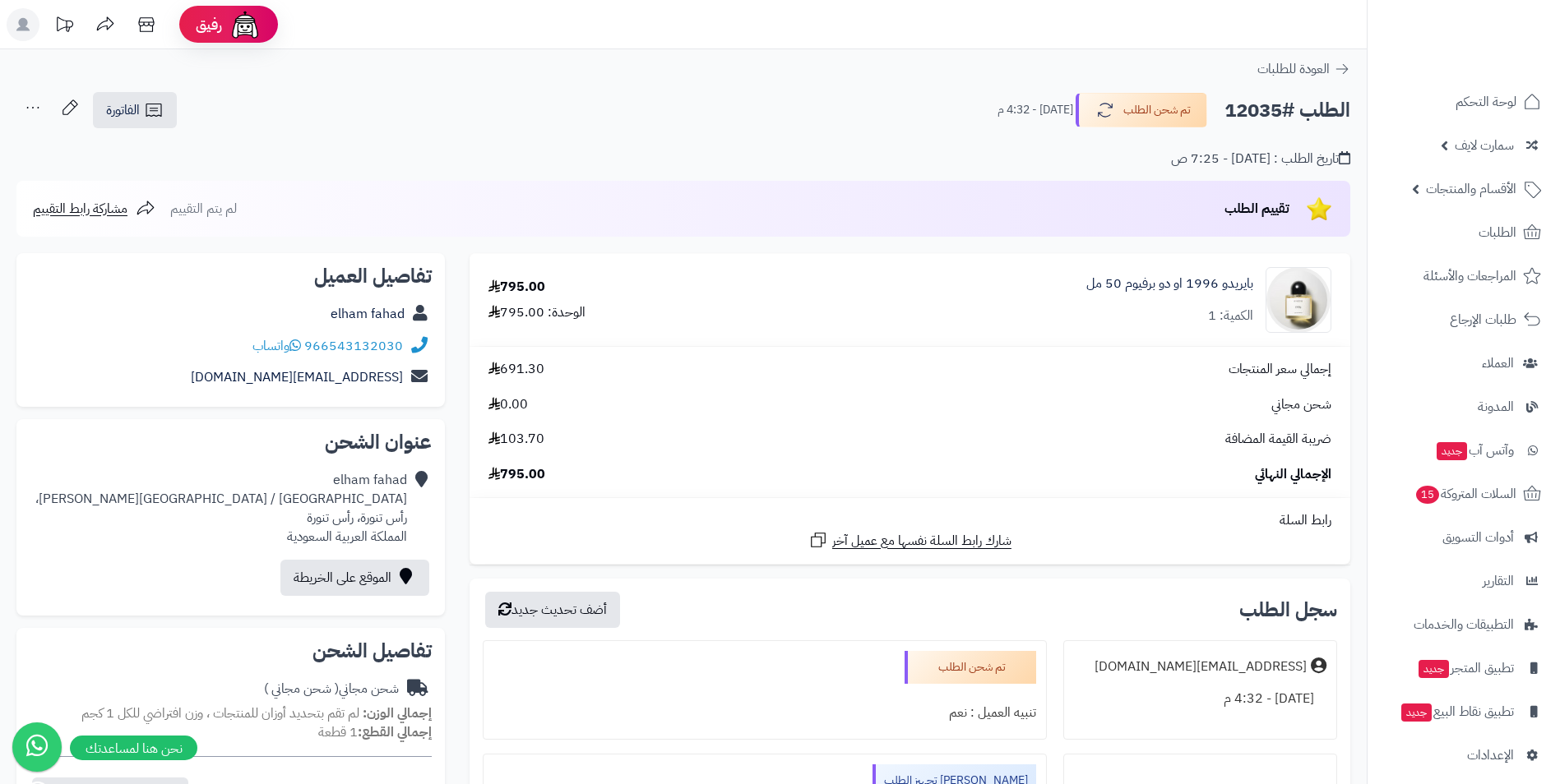
scroll to position [165, 0]
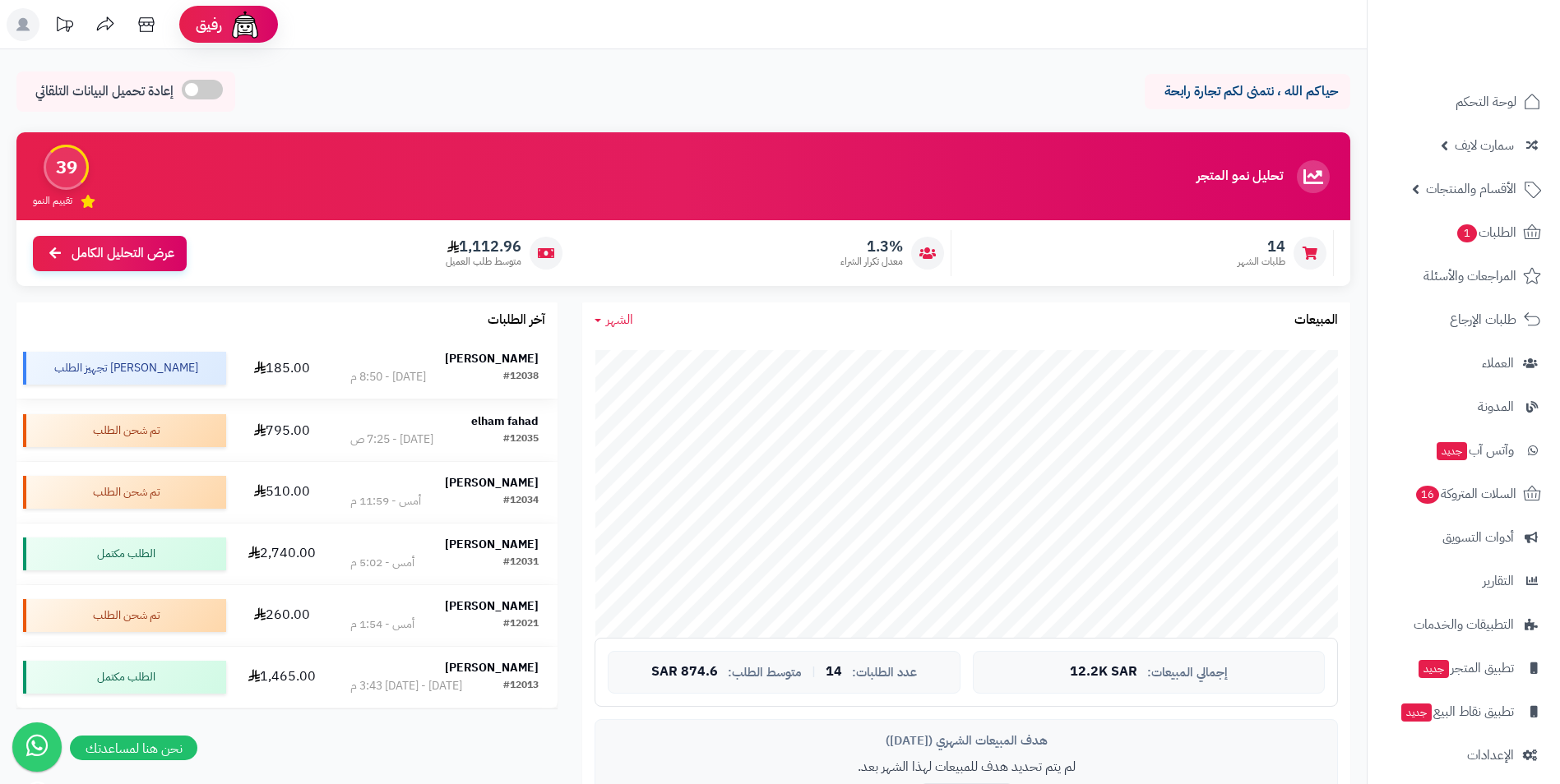
click at [496, 361] on strong "[PERSON_NAME]" at bounding box center [491, 358] width 93 height 17
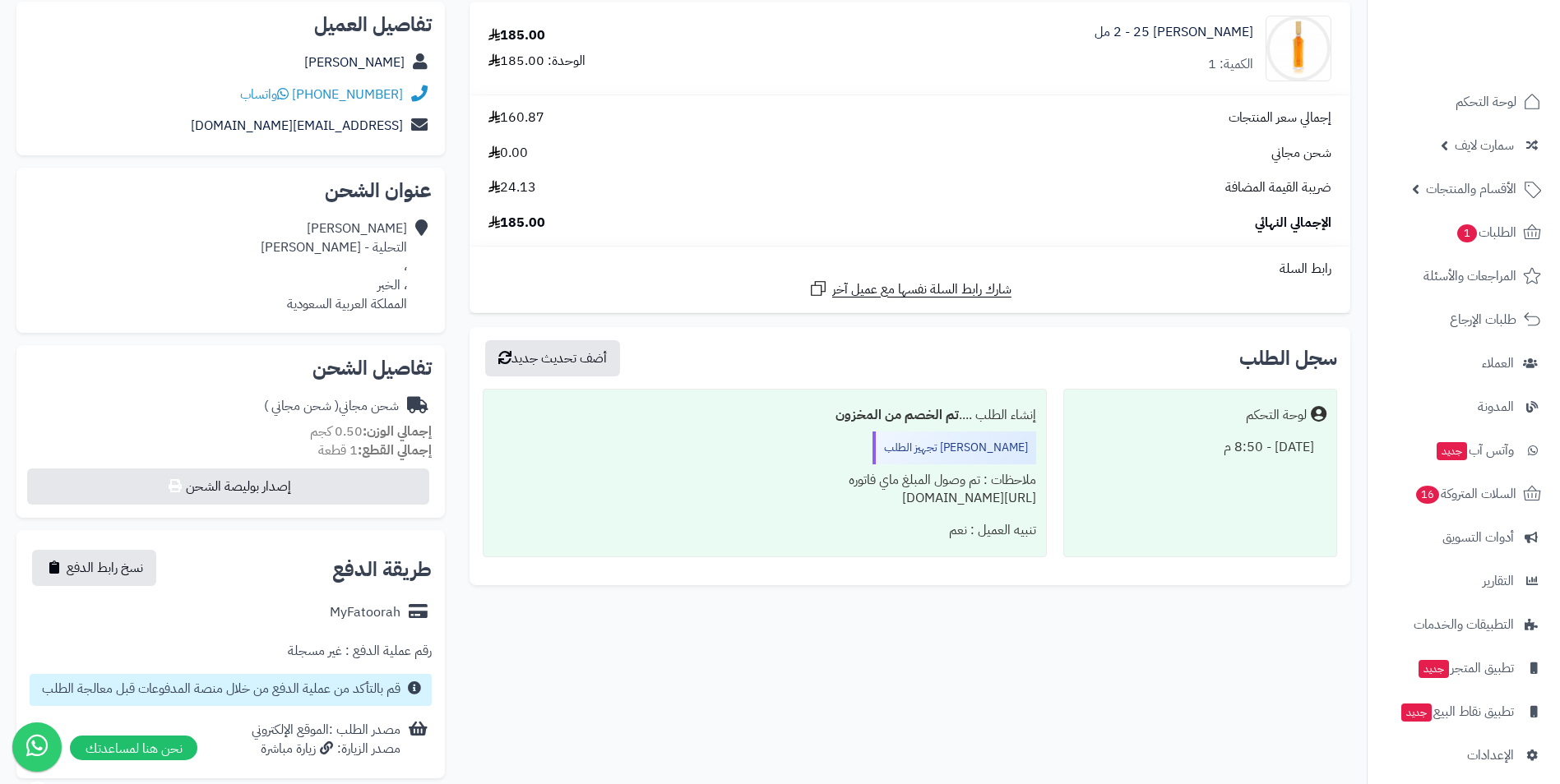
scroll to position [44, 0]
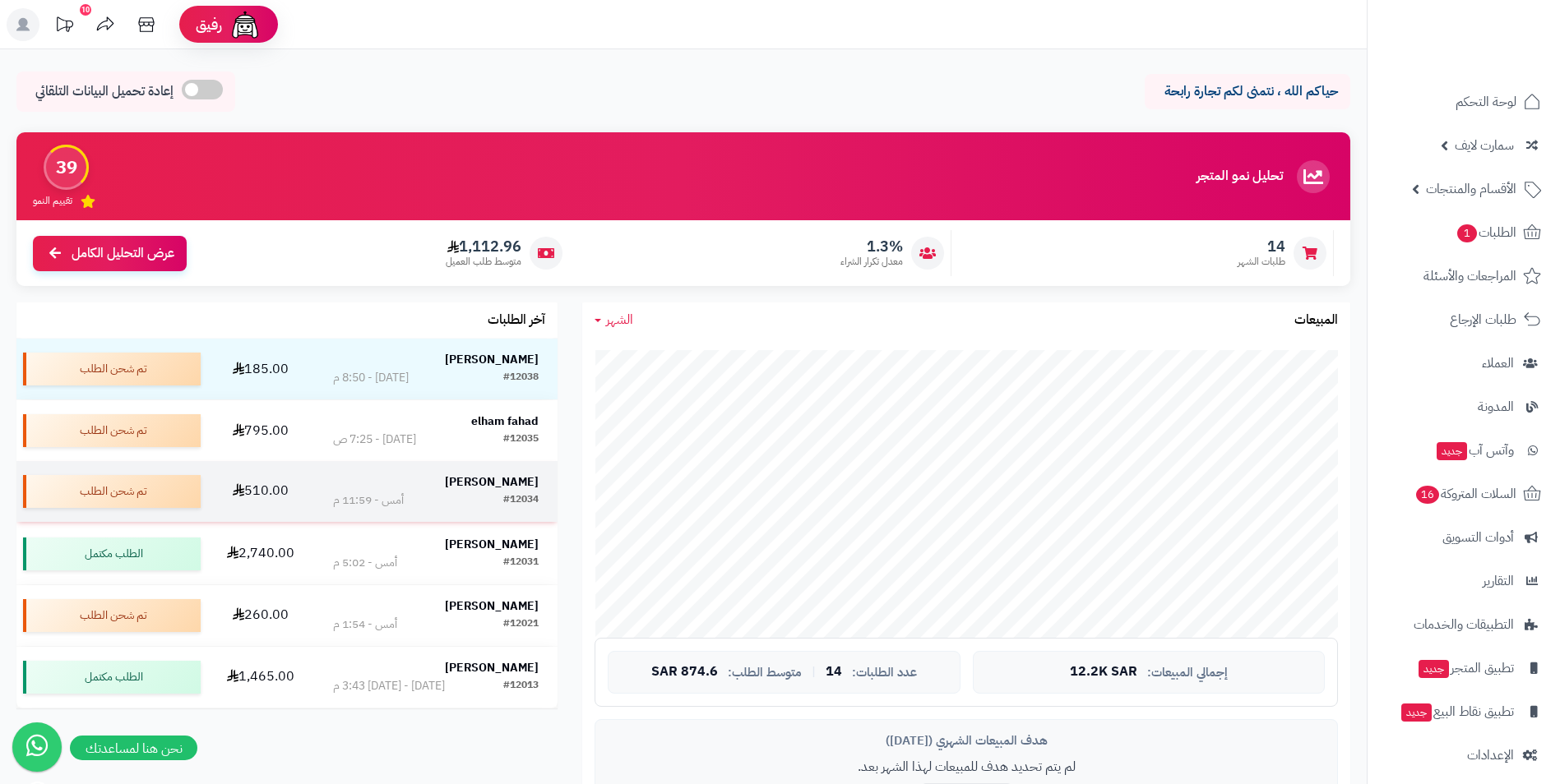
click at [487, 481] on strong "[PERSON_NAME]" at bounding box center [491, 482] width 93 height 17
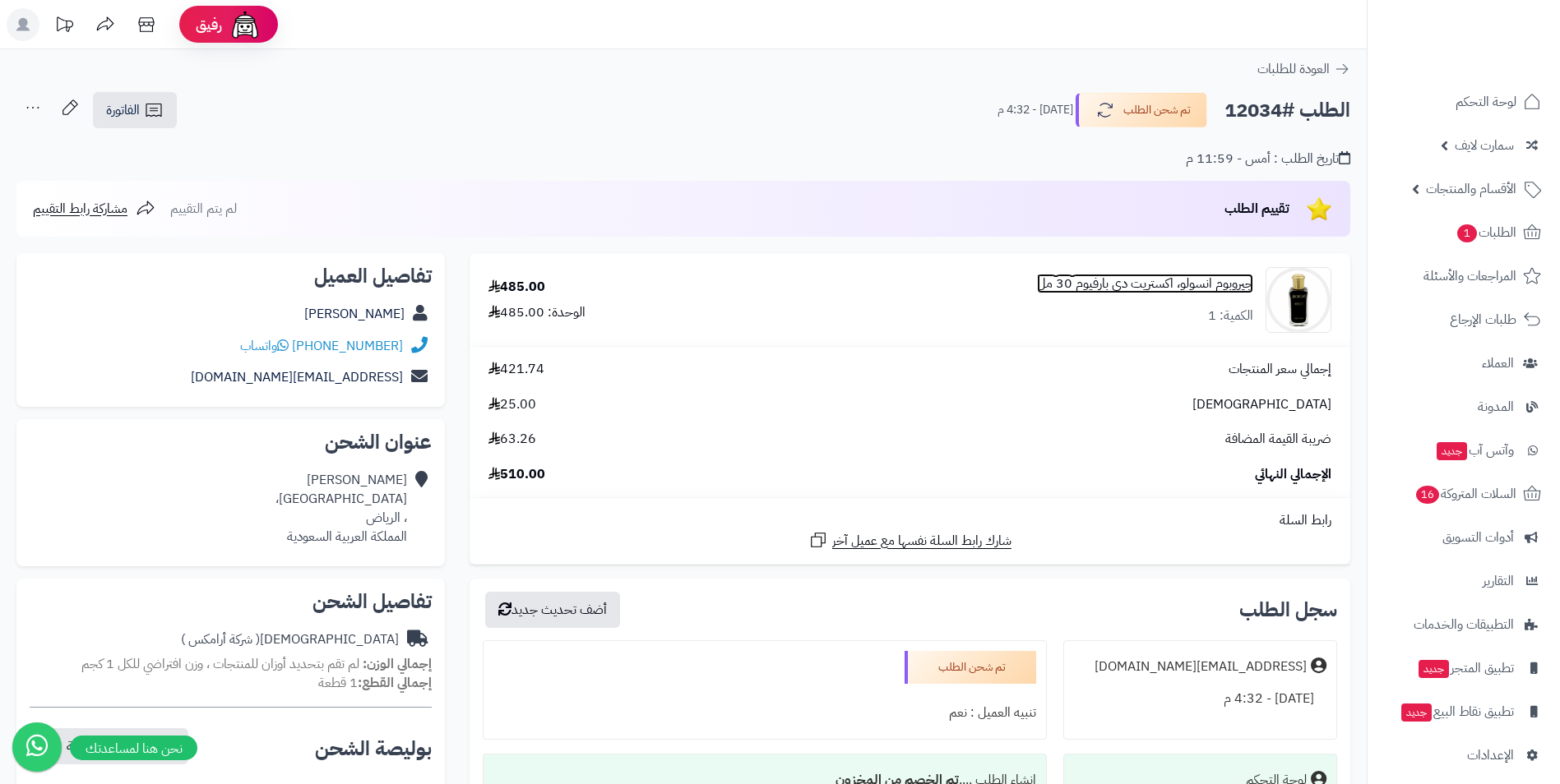
click at [1127, 280] on link "جيروبوم انسولو، اكستريت دي بارفيوم 30 مل" at bounding box center [1144, 284] width 216 height 19
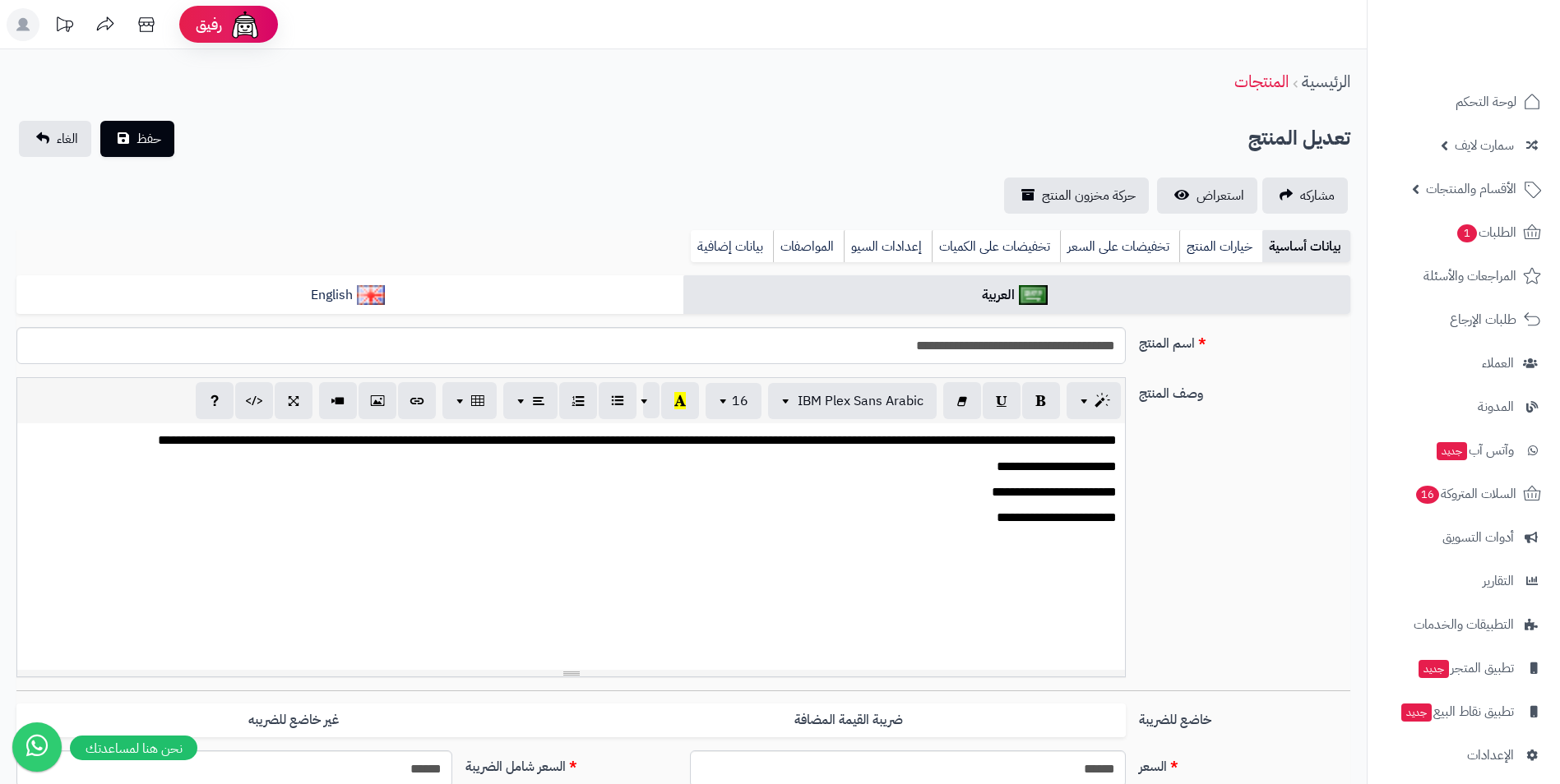
scroll to position [280, 0]
drag, startPoint x: 1119, startPoint y: 345, endPoint x: 899, endPoint y: 356, distance: 220.3
click at [897, 354] on input "**********" at bounding box center [571, 346] width 1109 height 37
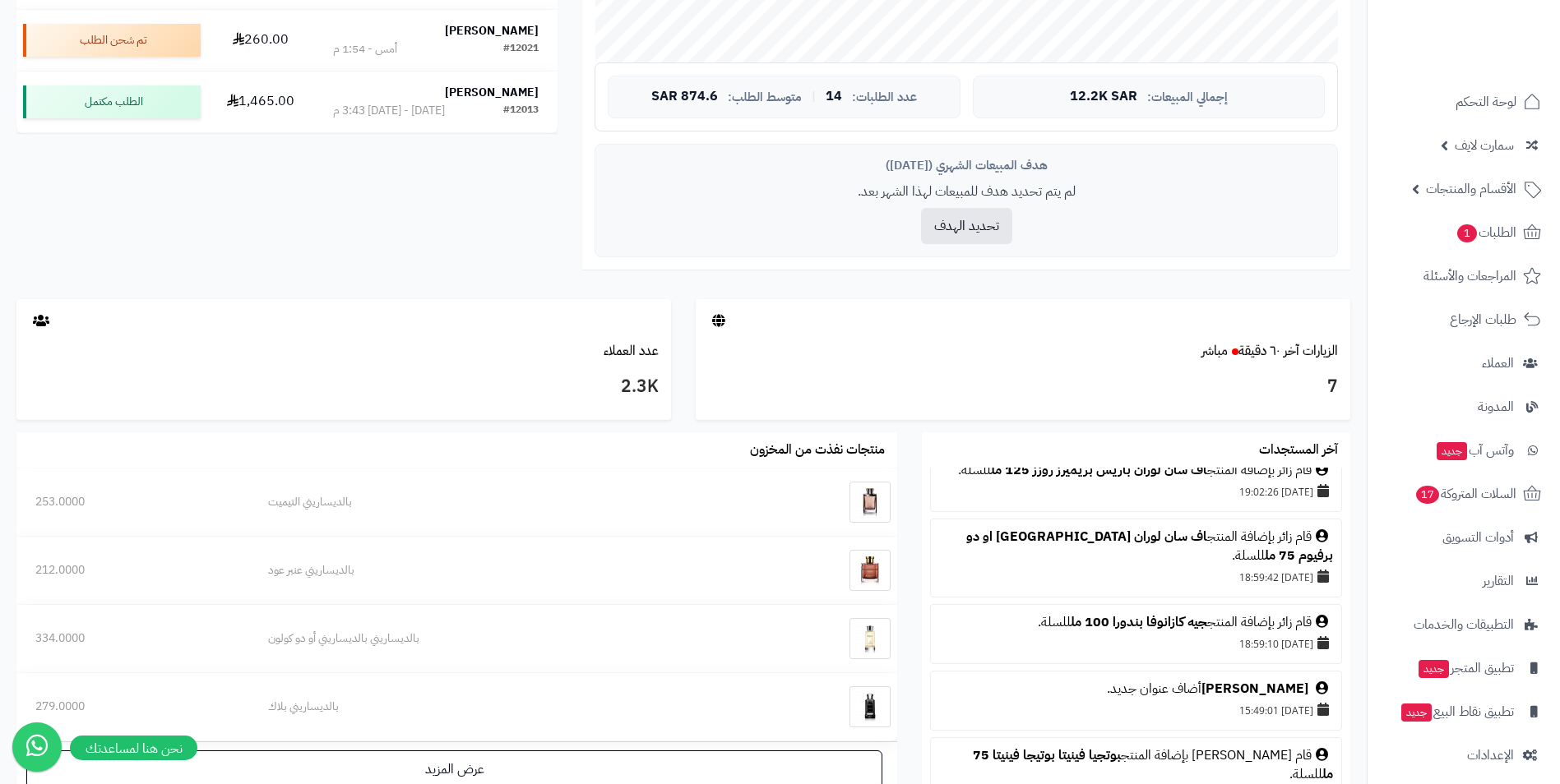
scroll to position [329, 0]
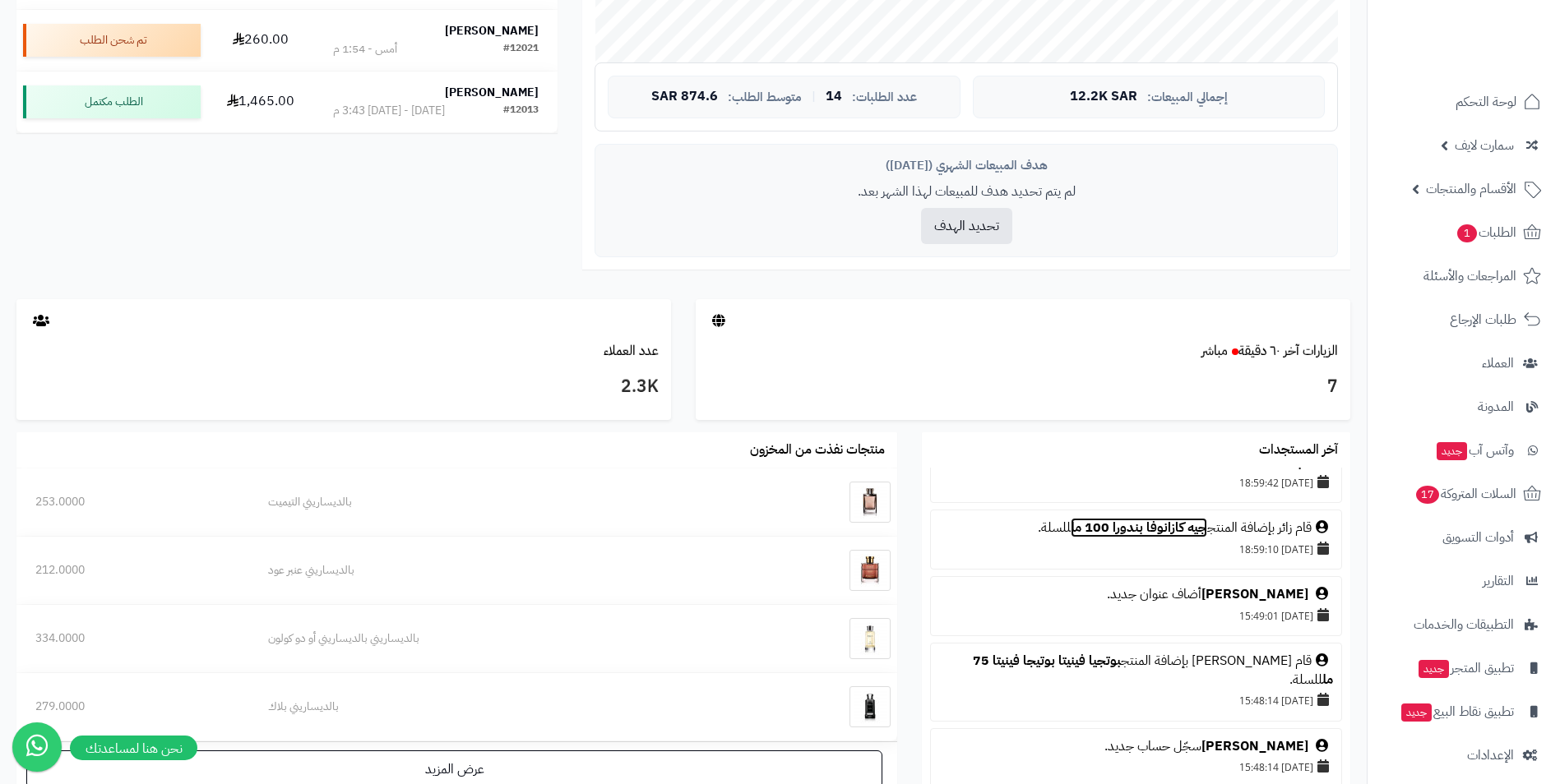
click at [1175, 518] on link "جيه كازانوفا بندورا 100 مل" at bounding box center [1138, 528] width 136 height 20
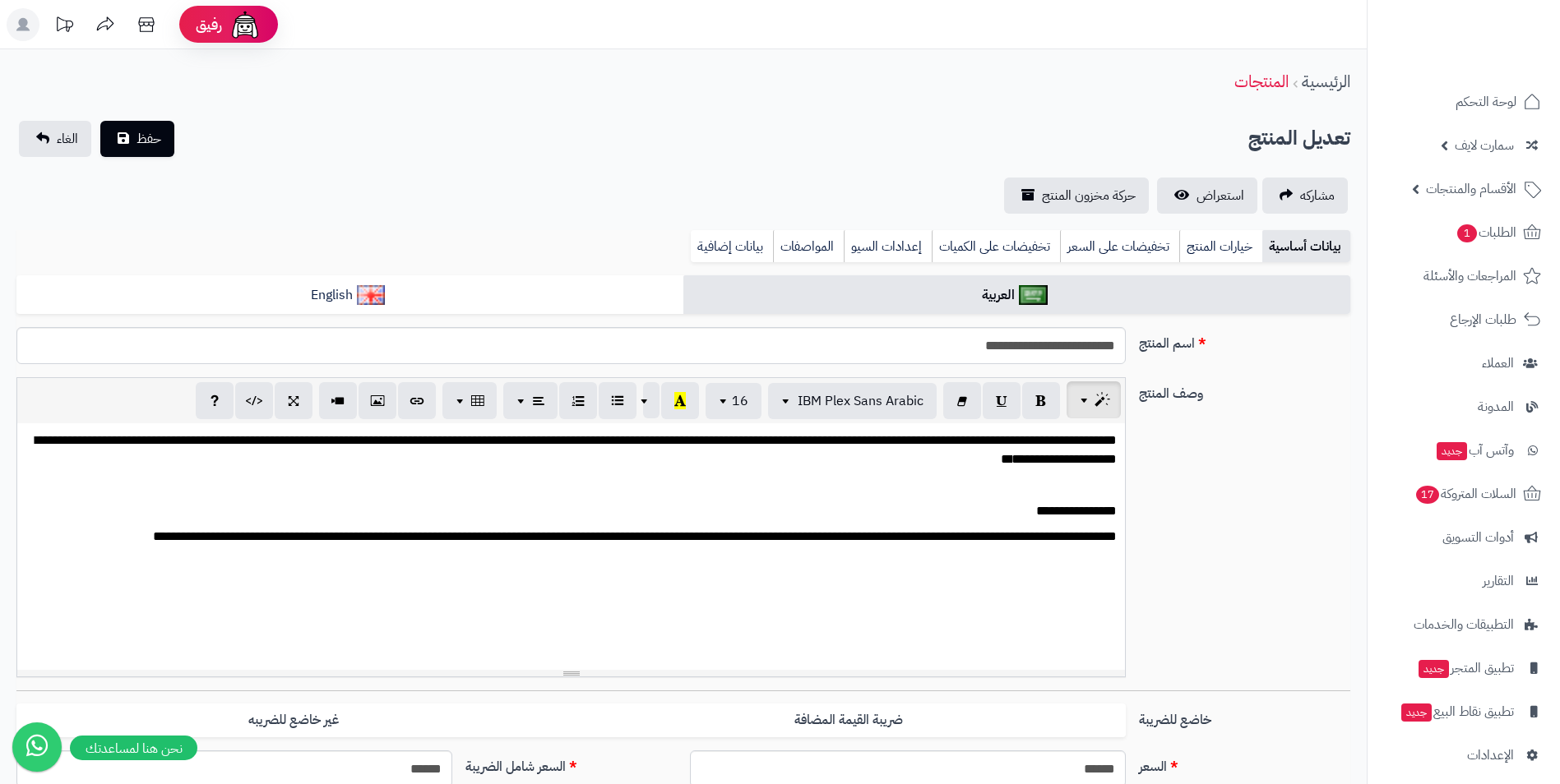
scroll to position [163, 0]
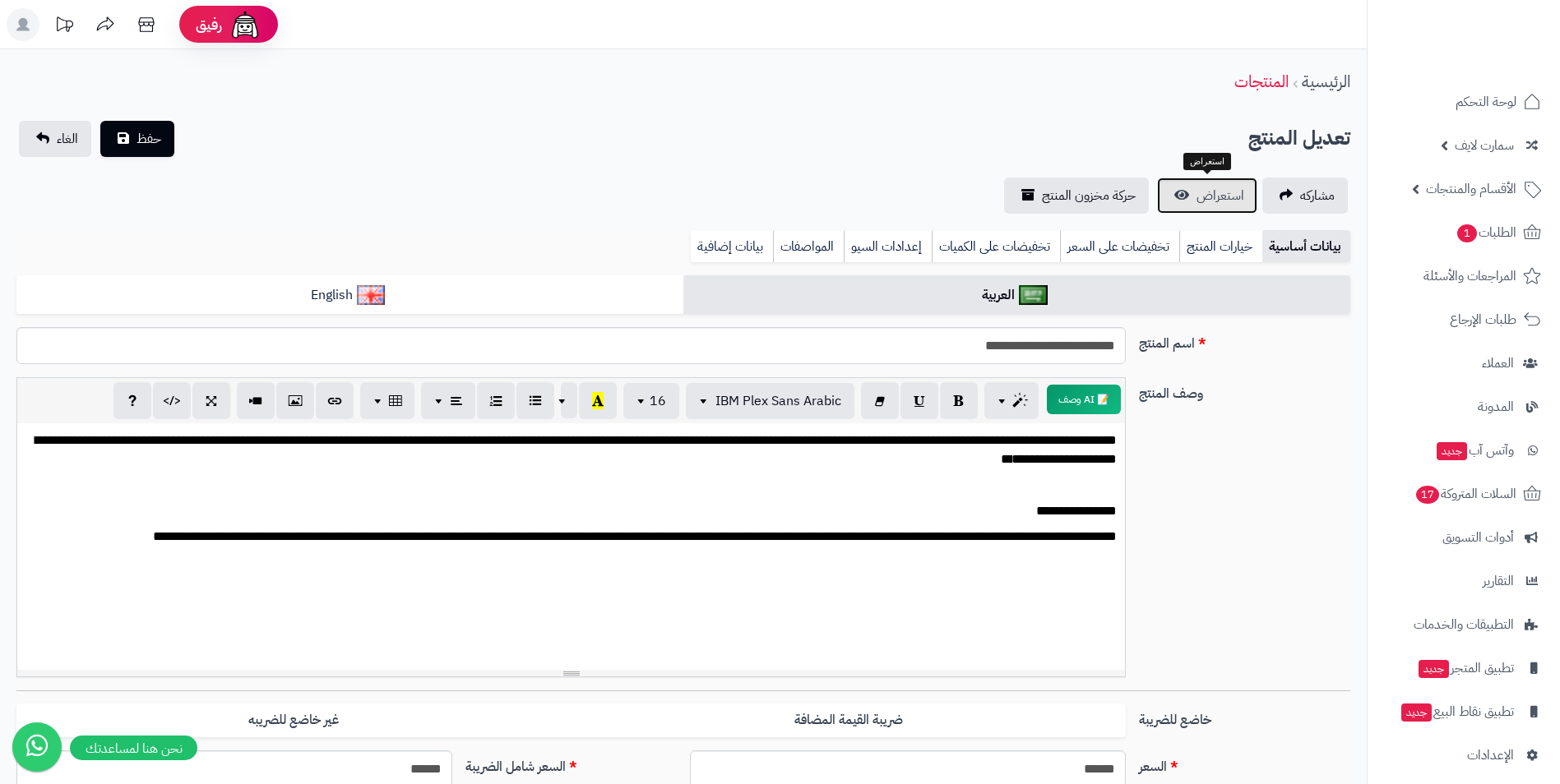
click at [1194, 192] on link "استعراض" at bounding box center [1207, 196] width 100 height 36
